Goal: Information Seeking & Learning: Compare options

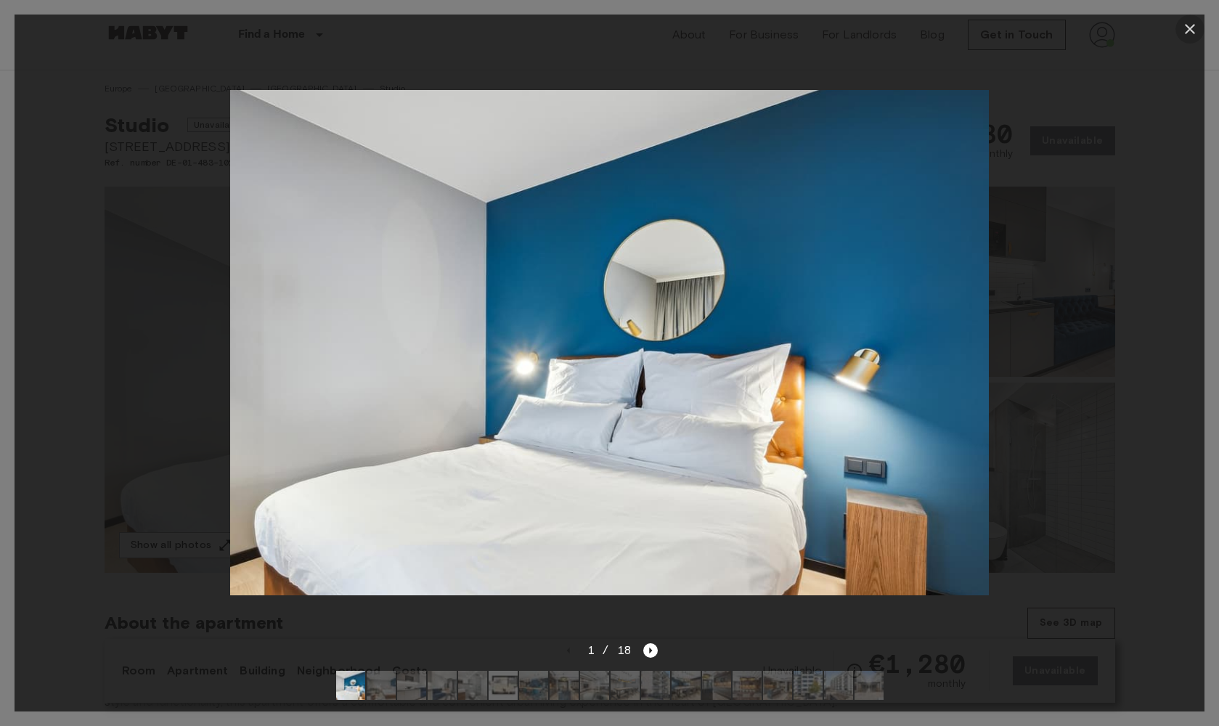
click at [1198, 27] on icon "button" at bounding box center [1189, 28] width 17 height 17
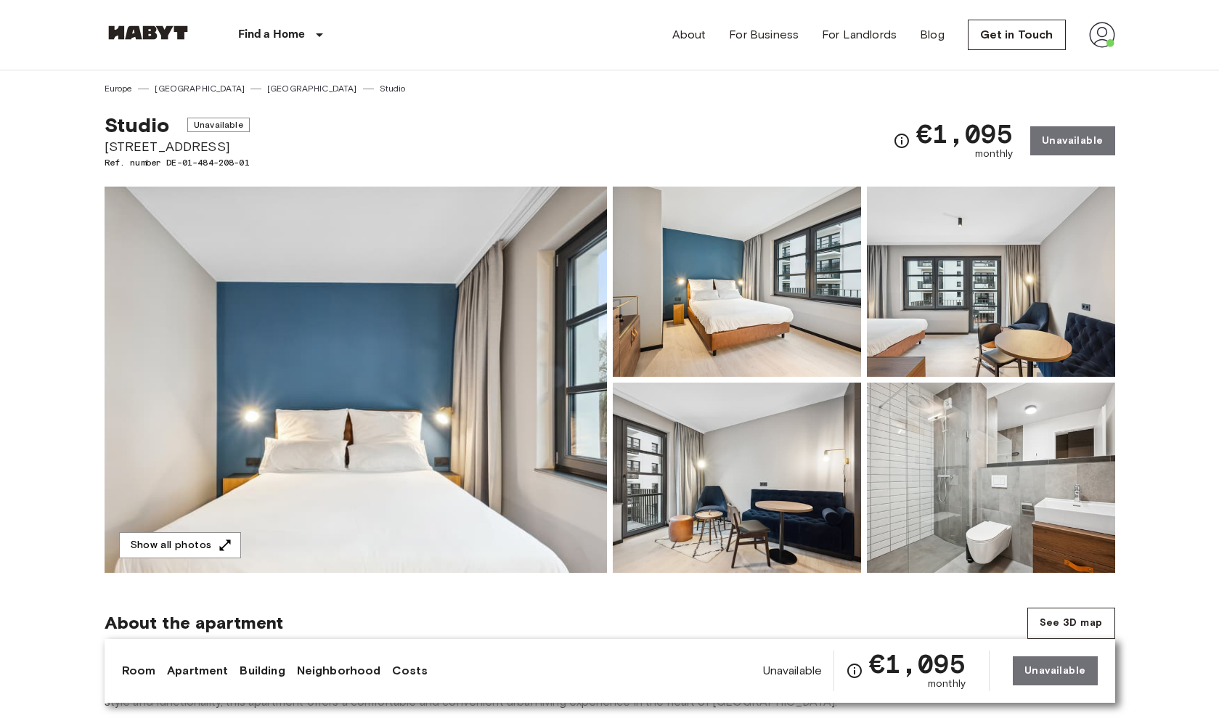
click at [670, 505] on img at bounding box center [737, 478] width 248 height 190
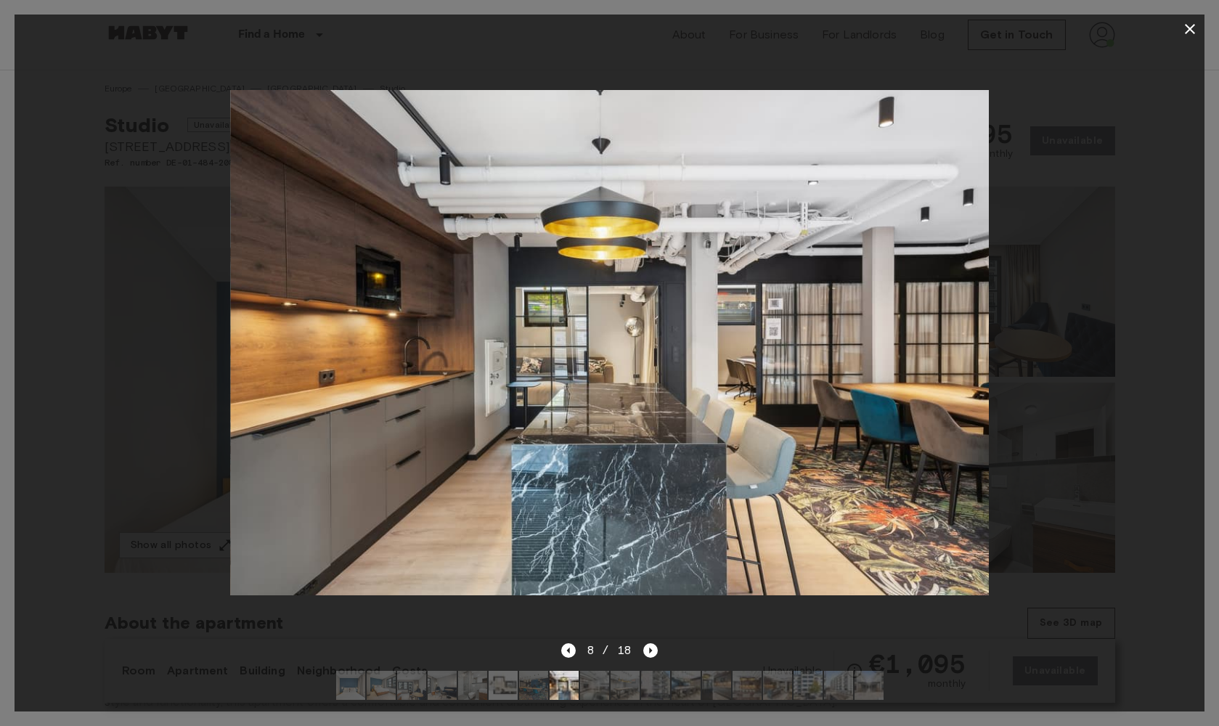
click at [1193, 33] on icon "button" at bounding box center [1190, 29] width 10 height 10
